Goal: Communication & Community: Participate in discussion

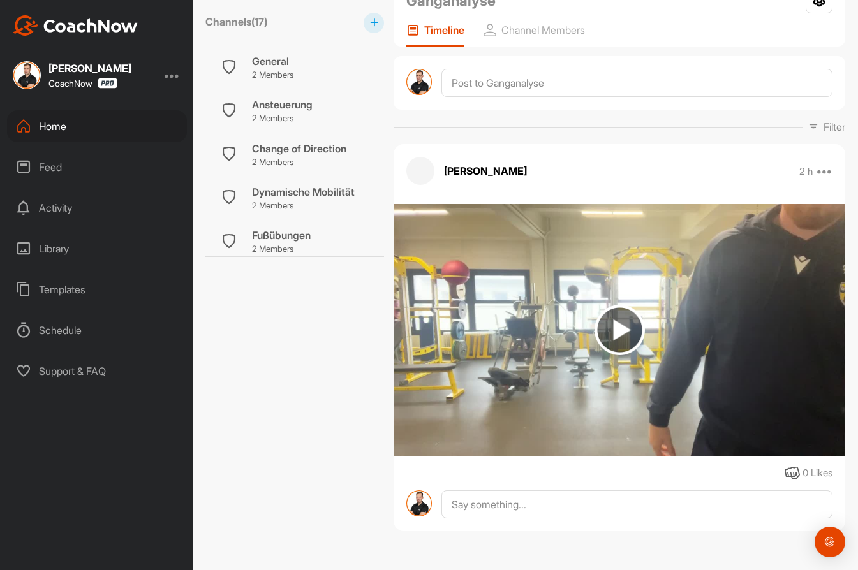
click at [50, 127] on div "Home" at bounding box center [97, 126] width 180 height 32
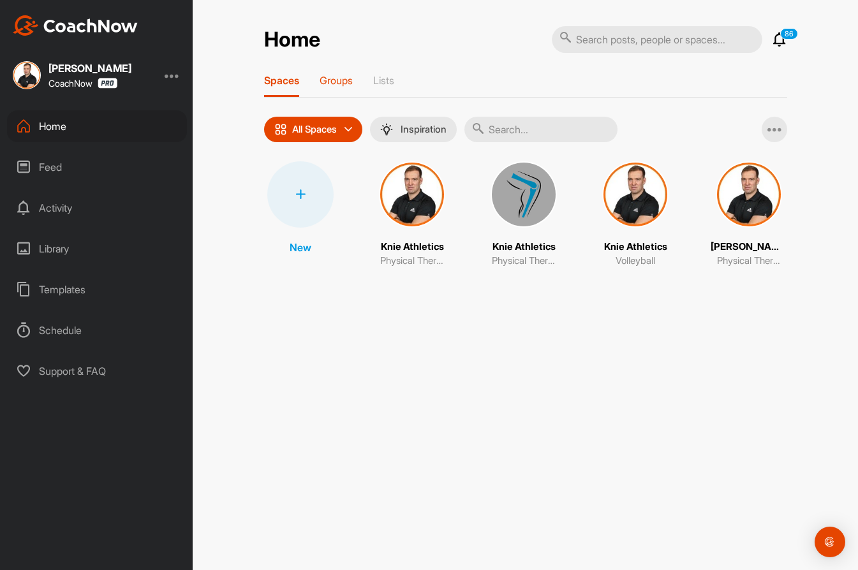
click at [328, 86] on p "Groups" at bounding box center [336, 80] width 33 height 13
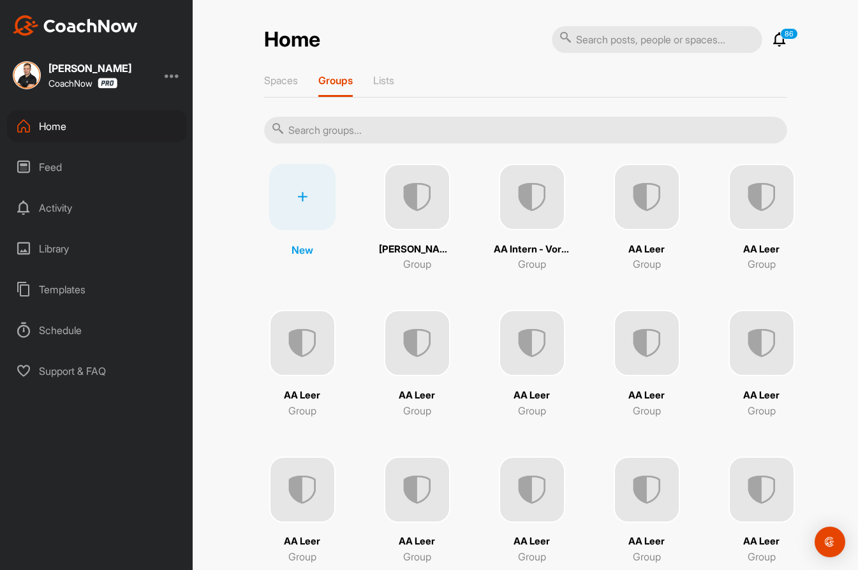
click at [349, 128] on input "text" at bounding box center [525, 130] width 523 height 27
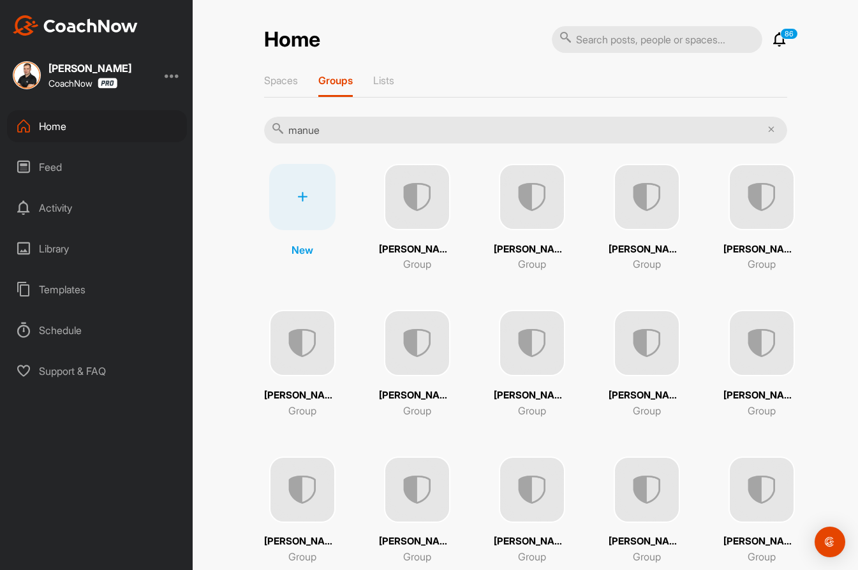
type input "manue"
click at [526, 193] on img at bounding box center [532, 197] width 66 height 66
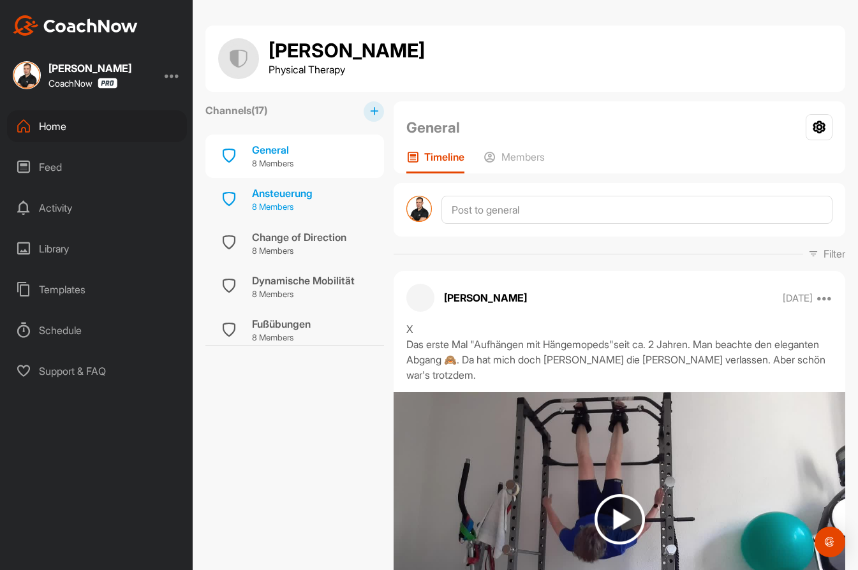
click at [288, 207] on p "8 Members" at bounding box center [282, 207] width 61 height 13
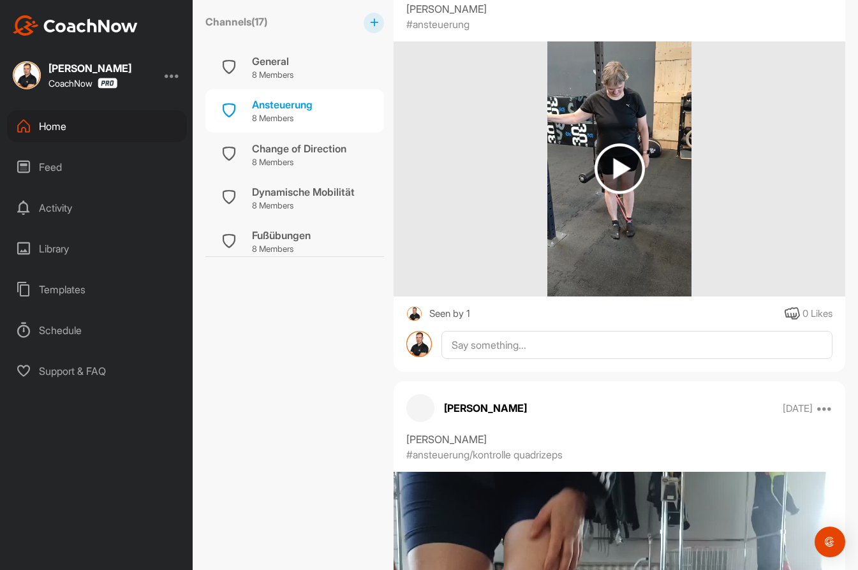
scroll to position [3306, 0]
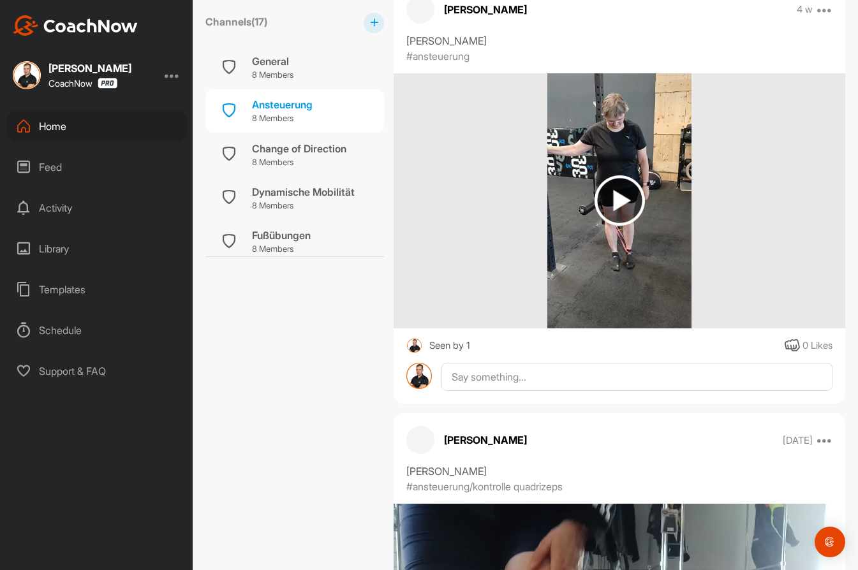
click at [622, 189] on img at bounding box center [620, 200] width 50 height 50
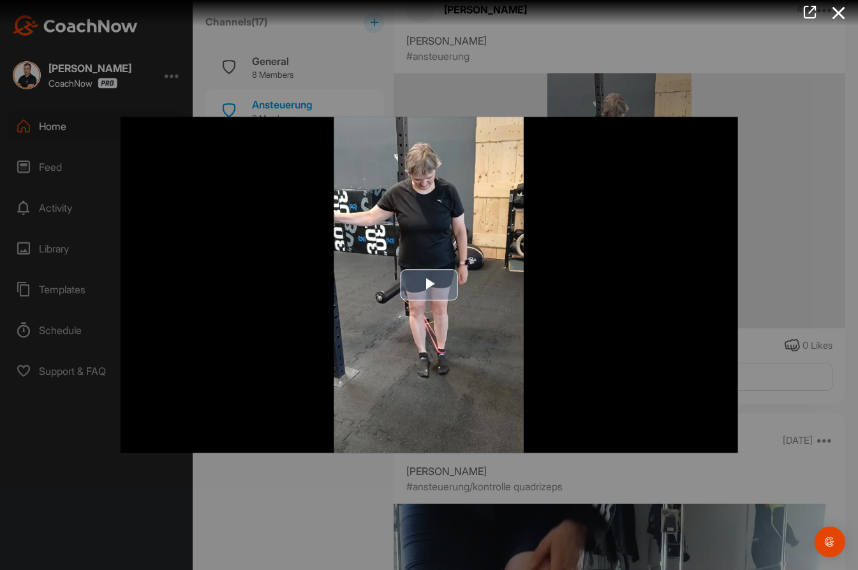
click at [429, 285] on span "Video Player" at bounding box center [429, 285] width 0 height 0
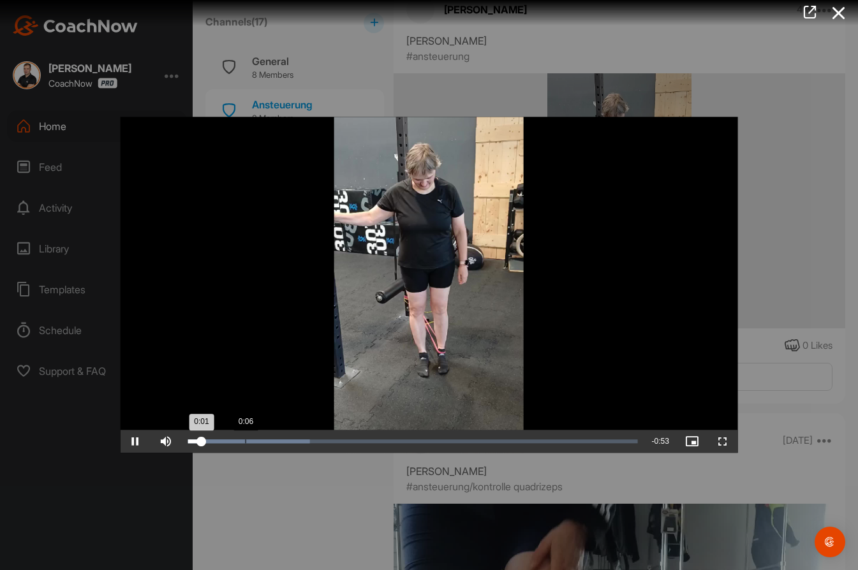
click at [246, 438] on div "Loaded : 27.13% 0:06 0:01" at bounding box center [412, 442] width 463 height 23
click at [285, 437] on div "Loaded : 33.03% 0:11 0:08" at bounding box center [412, 442] width 463 height 23
click at [318, 444] on div "Loaded : 34.69% 0:15 0:15" at bounding box center [412, 442] width 463 height 23
click at [421, 441] on div "0:27" at bounding box center [421, 442] width 1 height 4
click at [441, 442] on div "Loaded : 59.22% 0:30 0:28" at bounding box center [413, 442] width 450 height 4
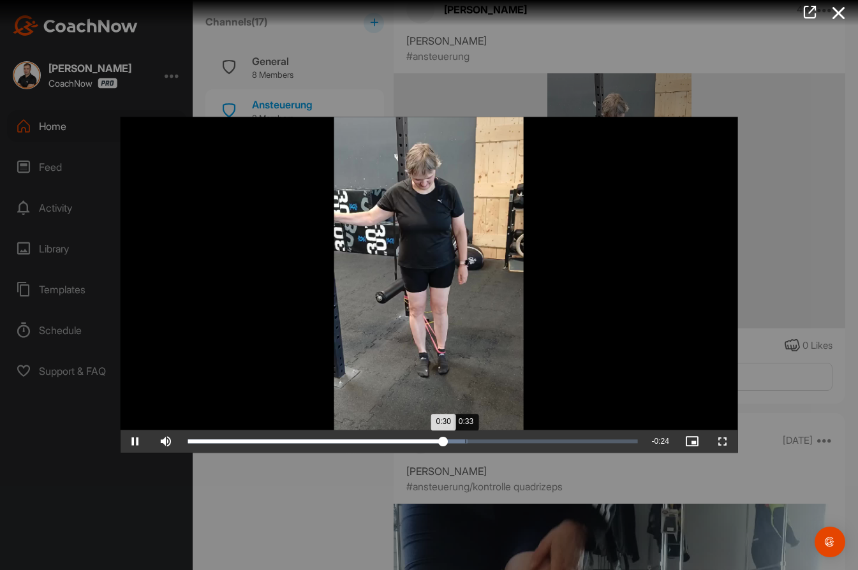
click at [474, 441] on div "Loaded : 62.18% 0:33 0:30" at bounding box center [413, 442] width 450 height 4
click at [505, 440] on div "0:38" at bounding box center [505, 442] width 1 height 4
click at [530, 442] on div "Loaded : 80.44% 0:41 0:39" at bounding box center [413, 442] width 450 height 4
click at [547, 442] on div "Loaded : 82.84% 0:43 0:41" at bounding box center [413, 442] width 450 height 4
click at [837, 22] on icon at bounding box center [838, 13] width 29 height 24
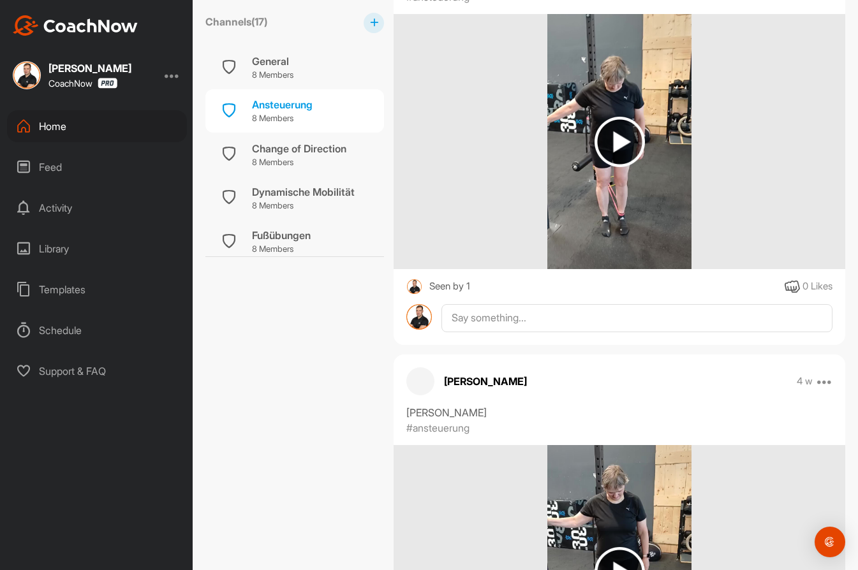
scroll to position [2926, 0]
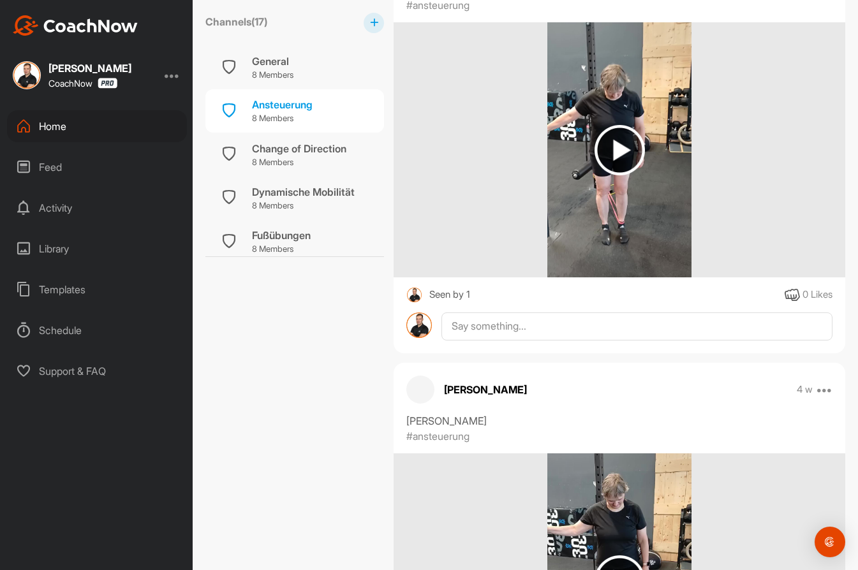
click at [618, 151] on img at bounding box center [620, 150] width 50 height 50
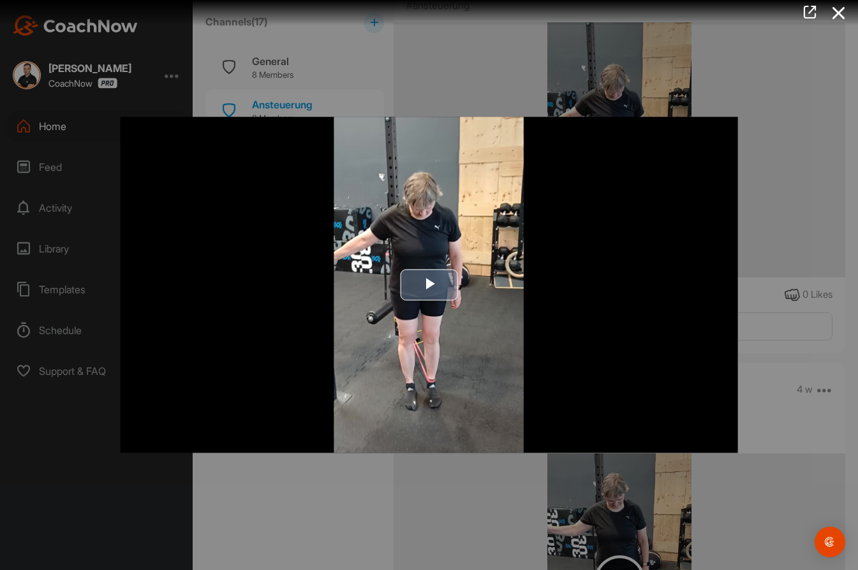
click at [429, 285] on span "Video Player" at bounding box center [429, 285] width 0 height 0
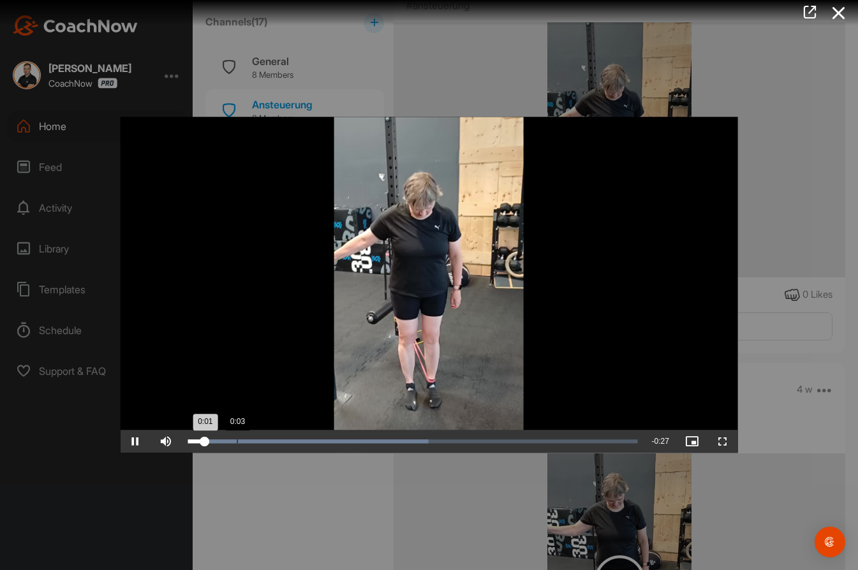
click at [239, 438] on div "Loaded : 53.49% 0:03 0:01" at bounding box center [412, 442] width 463 height 23
click at [309, 445] on div "Loaded : 53.49% 0:07 0:03" at bounding box center [412, 442] width 463 height 23
click at [377, 439] on div "Loaded : 53.49% 0:11 0:08" at bounding box center [412, 442] width 463 height 23
click at [421, 440] on div "0:14" at bounding box center [421, 442] width 1 height 4
click at [469, 441] on div "Loaded : 64.98% 0:16 0:14" at bounding box center [413, 442] width 450 height 4
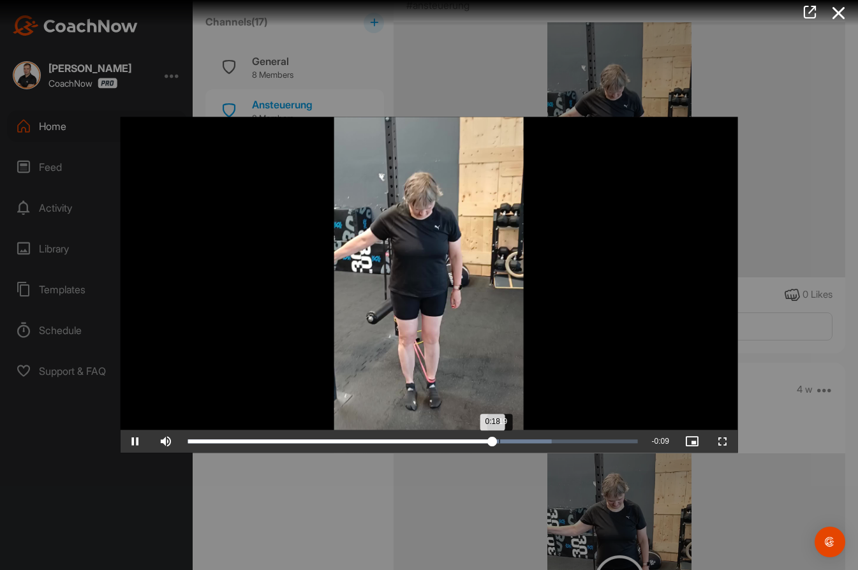
click at [500, 440] on div "Loaded : 80.86% 0:19 0:18" at bounding box center [413, 442] width 450 height 4
click at [839, 14] on icon at bounding box center [838, 13] width 29 height 24
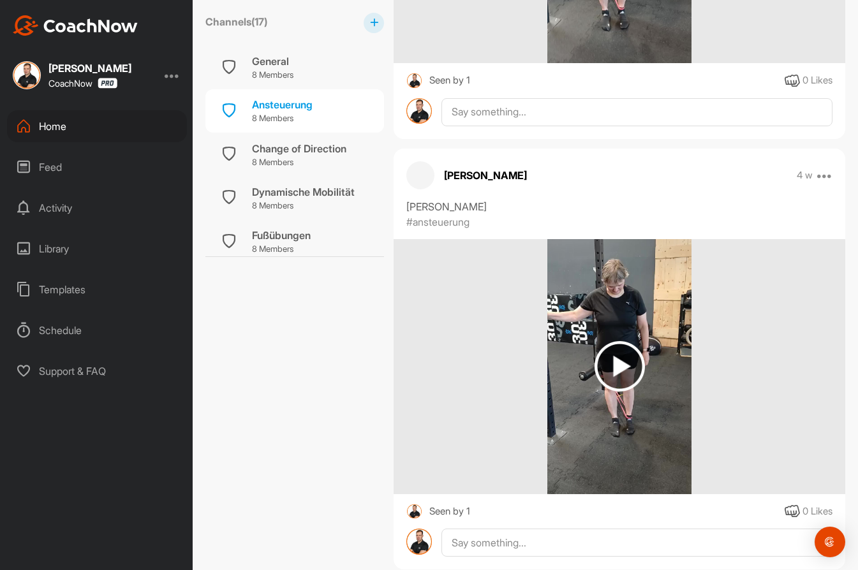
scroll to position [3273, 0]
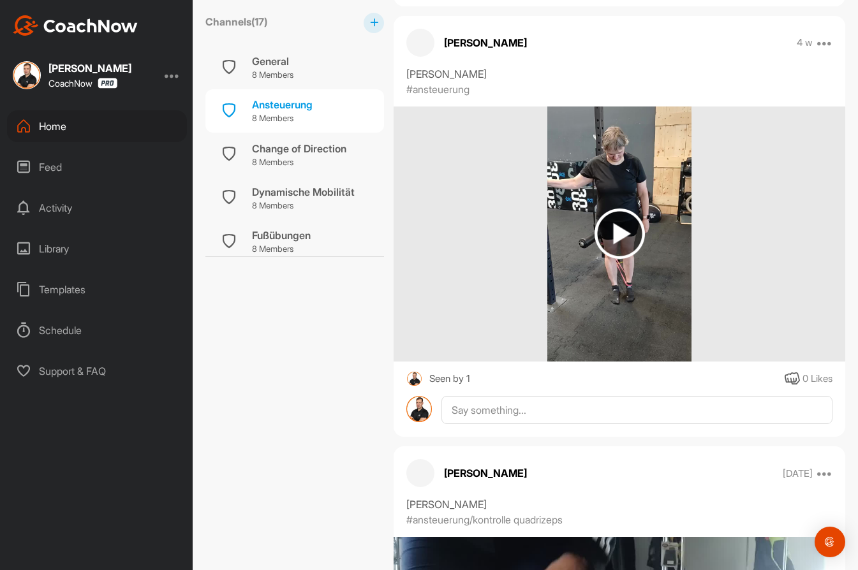
click at [630, 229] on img at bounding box center [620, 234] width 50 height 50
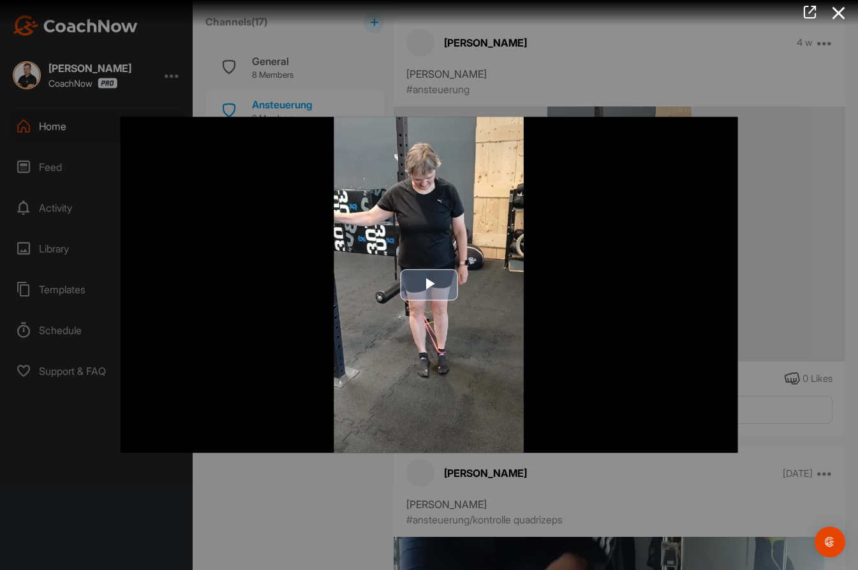
click at [429, 285] on span "Video Player" at bounding box center [429, 285] width 0 height 0
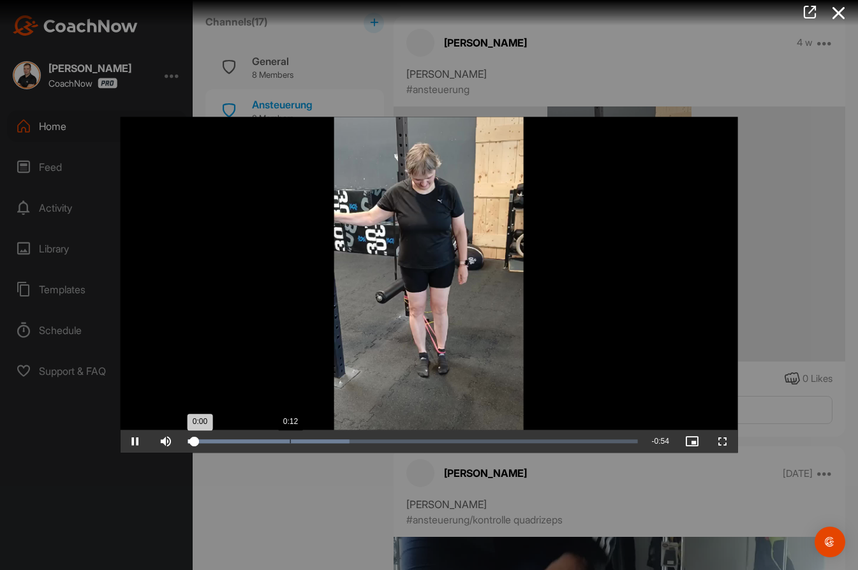
click at [290, 440] on div "Loaded : 35.98% 0:12 0:00" at bounding box center [413, 442] width 450 height 4
click at [340, 445] on div "Loaded : 35.98% 0:18 0:12" at bounding box center [412, 442] width 463 height 23
click at [360, 445] on div "Loaded : 42.43% 0:20 0:18" at bounding box center [412, 442] width 463 height 23
click at [398, 442] on div "Loaded : 45.02% 0:24 0:21" at bounding box center [413, 442] width 450 height 4
click at [428, 443] on div "Loaded : 53.87% 0:26 0:25" at bounding box center [413, 442] width 450 height 4
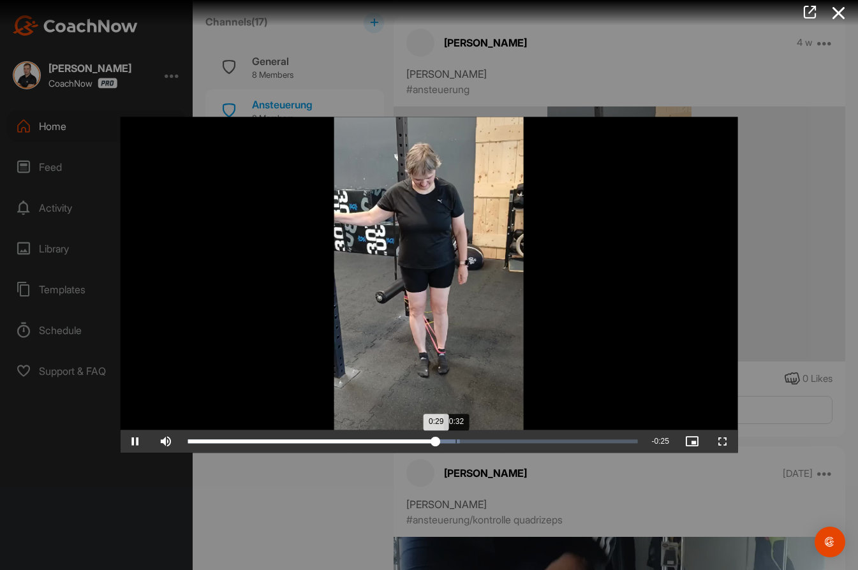
click at [456, 445] on div "Loaded : 60.52% 0:32 0:29" at bounding box center [412, 442] width 463 height 23
click at [489, 444] on div "Loaded : 66.97% 0:36 0:33" at bounding box center [412, 442] width 463 height 23
click at [524, 444] on div "Loaded : 78.04% 0:40 0:38" at bounding box center [412, 442] width 463 height 23
click at [578, 442] on div "Loaded : 89.30% 0:46 0:44" at bounding box center [413, 442] width 450 height 4
click at [611, 440] on div "Loaded : 95.76% 0:49 0:47" at bounding box center [413, 442] width 450 height 4
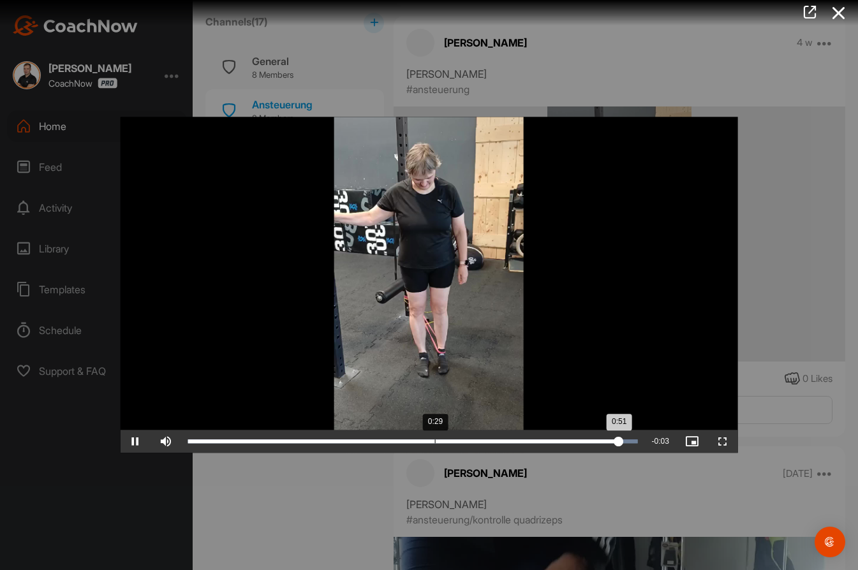
click at [435, 447] on div "Loaded : 100.00% 0:29 0:51" at bounding box center [412, 442] width 463 height 23
click at [837, 13] on icon at bounding box center [838, 13] width 29 height 24
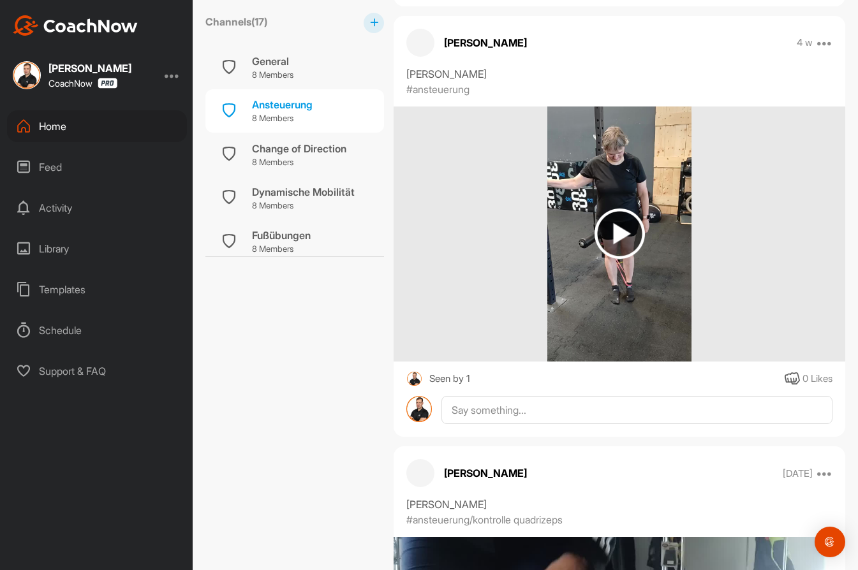
click at [612, 240] on img at bounding box center [620, 234] width 50 height 50
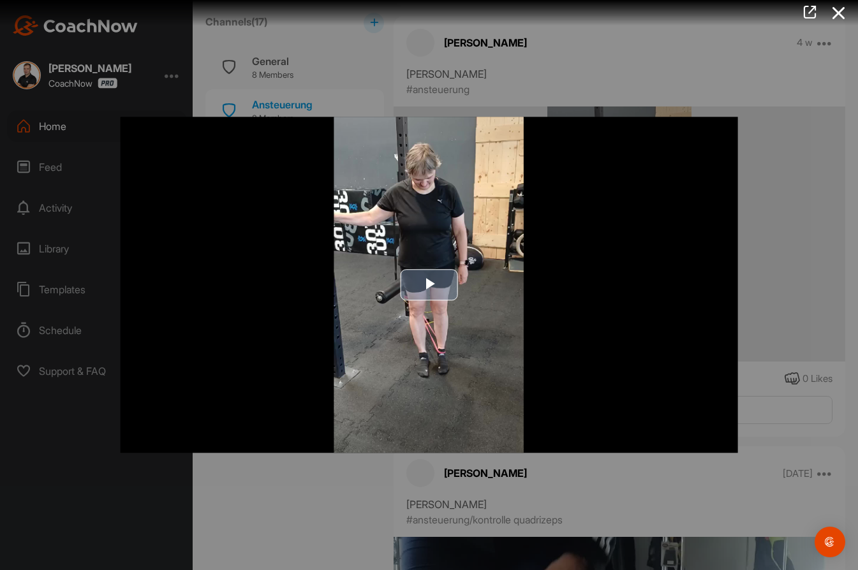
click at [424, 262] on img "Video Player" at bounding box center [429, 285] width 618 height 336
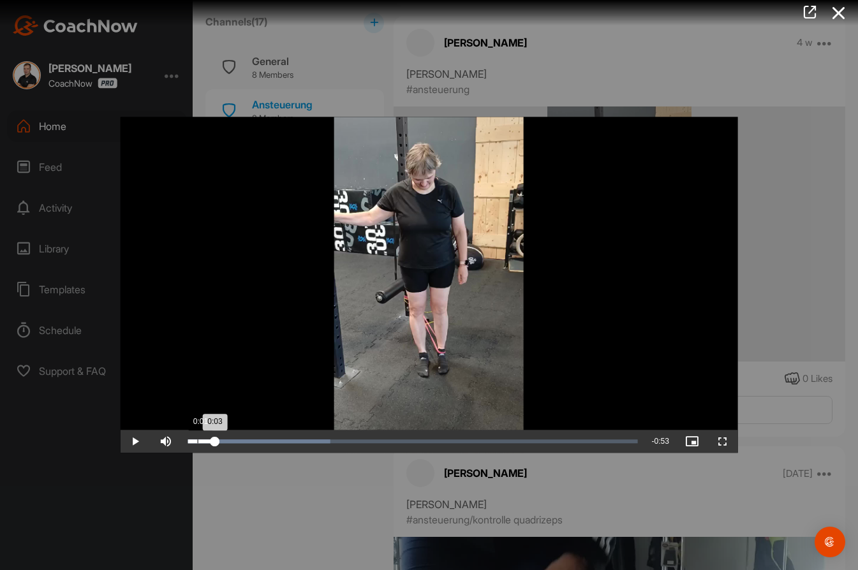
click at [197, 439] on div "Loaded : 31.73% 0:01 0:03" at bounding box center [412, 442] width 463 height 23
click at [215, 442] on div "Loaded : 31.73% 0:03 0:03" at bounding box center [413, 442] width 450 height 4
click at [230, 440] on div "0:05" at bounding box center [230, 442] width 1 height 4
click at [272, 444] on div "Loaded : 31.73% 0:10 0:07" at bounding box center [412, 442] width 463 height 23
click at [296, 443] on div "0:13" at bounding box center [296, 442] width 1 height 4
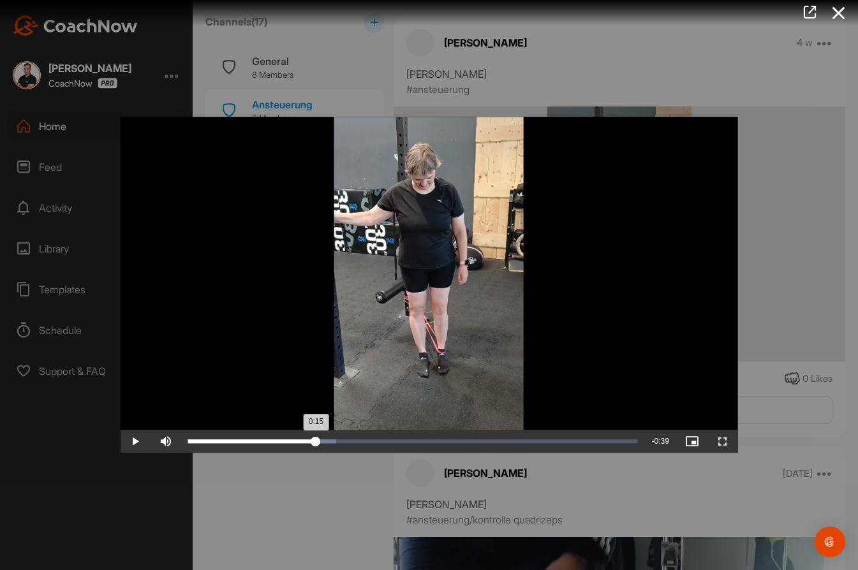
click at [316, 442] on div "Loaded : 33.03% 0:15 0:15" at bounding box center [413, 442] width 450 height 4
click at [343, 442] on div "Loaded : 37.45% 0:18 0:16" at bounding box center [413, 442] width 450 height 4
click at [364, 442] on div "Loaded : 44.28% 0:21 0:21" at bounding box center [413, 442] width 450 height 4
click at [391, 441] on div "Loaded : 47.79% 0:23 0:22" at bounding box center [413, 442] width 450 height 4
click at [422, 438] on div "Loaded : 57.75% 0:28 0:28" at bounding box center [412, 442] width 463 height 23
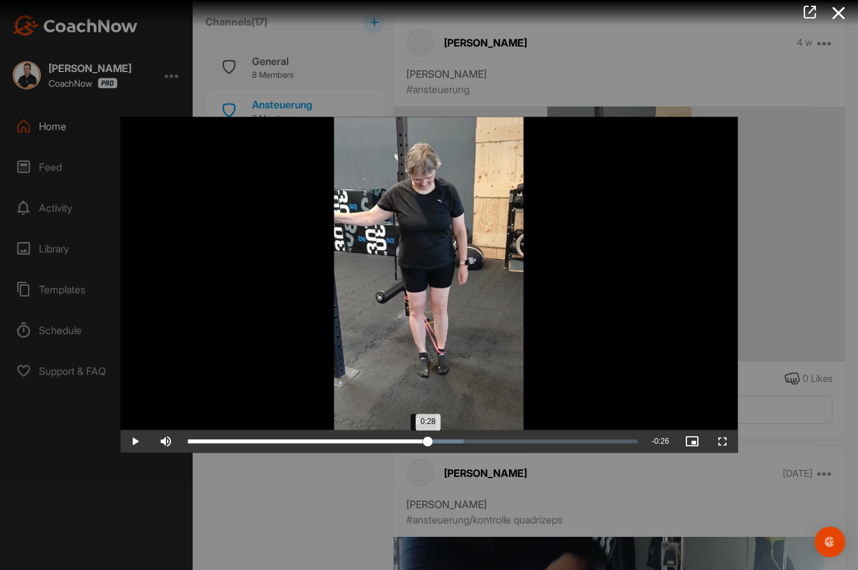
click at [422, 440] on div "0:28" at bounding box center [308, 442] width 240 height 4
click at [832, 15] on icon at bounding box center [838, 13] width 29 height 24
